Goal: Transaction & Acquisition: Purchase product/service

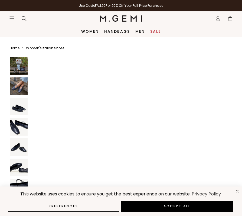
scroll to position [1453, 0]
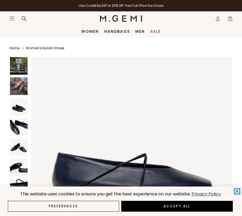
click at [237, 190] on icon "close" at bounding box center [237, 191] width 5 height 5
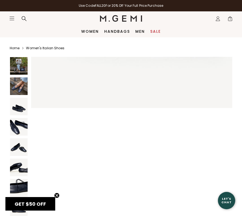
scroll to position [1808, 0]
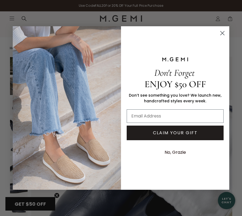
click at [224, 33] on circle "Close dialog" at bounding box center [222, 33] width 9 height 9
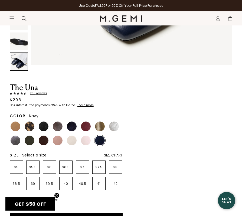
scroll to position [188, 0]
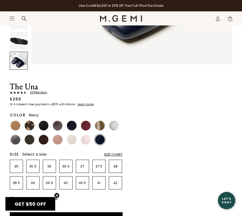
click at [100, 141] on img at bounding box center [100, 140] width 10 height 10
click at [46, 166] on p "36" at bounding box center [49, 166] width 13 height 4
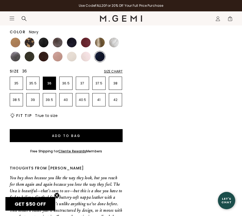
scroll to position [294, 0]
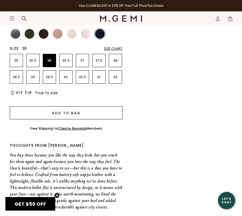
click at [95, 112] on button "Add to Bag" at bounding box center [66, 112] width 113 height 13
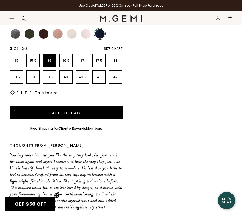
click at [230, 17] on span "1" at bounding box center [229, 19] width 5 height 5
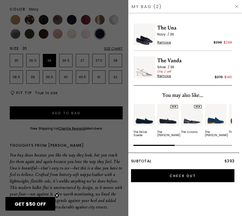
scroll to position [0, 0]
click at [145, 67] on img at bounding box center [144, 67] width 22 height 22
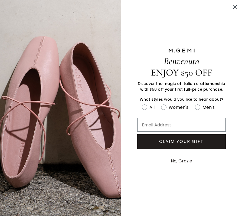
click at [234, 6] on icon "Close dialog" at bounding box center [235, 7] width 4 height 4
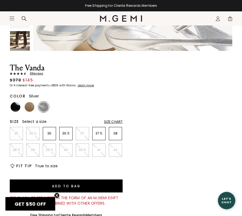
scroll to position [157, 0]
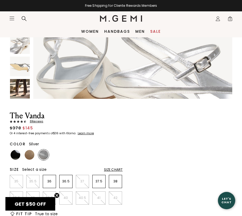
click at [23, 87] on img at bounding box center [20, 89] width 20 height 20
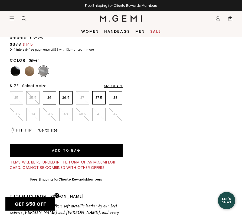
scroll to position [240, 0]
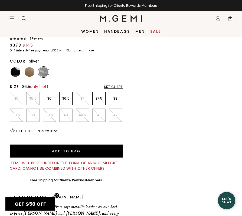
click at [63, 99] on p "36.5" at bounding box center [65, 98] width 13 height 4
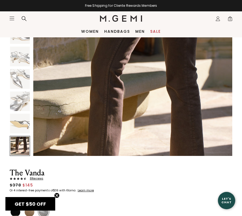
scroll to position [1524, 0]
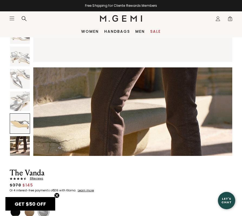
click at [230, 17] on span "2" at bounding box center [229, 19] width 5 height 5
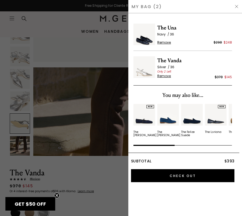
scroll to position [0, 0]
click at [167, 75] on span "Remove" at bounding box center [164, 76] width 14 height 4
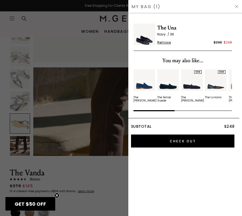
click at [83, 62] on div at bounding box center [121, 108] width 242 height 216
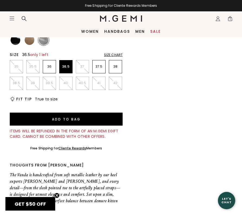
scroll to position [262, 0]
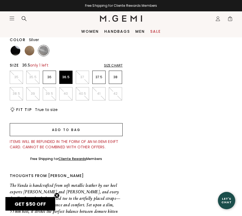
click at [69, 131] on button "Add to Bag" at bounding box center [66, 129] width 113 height 13
